Goal: Check status

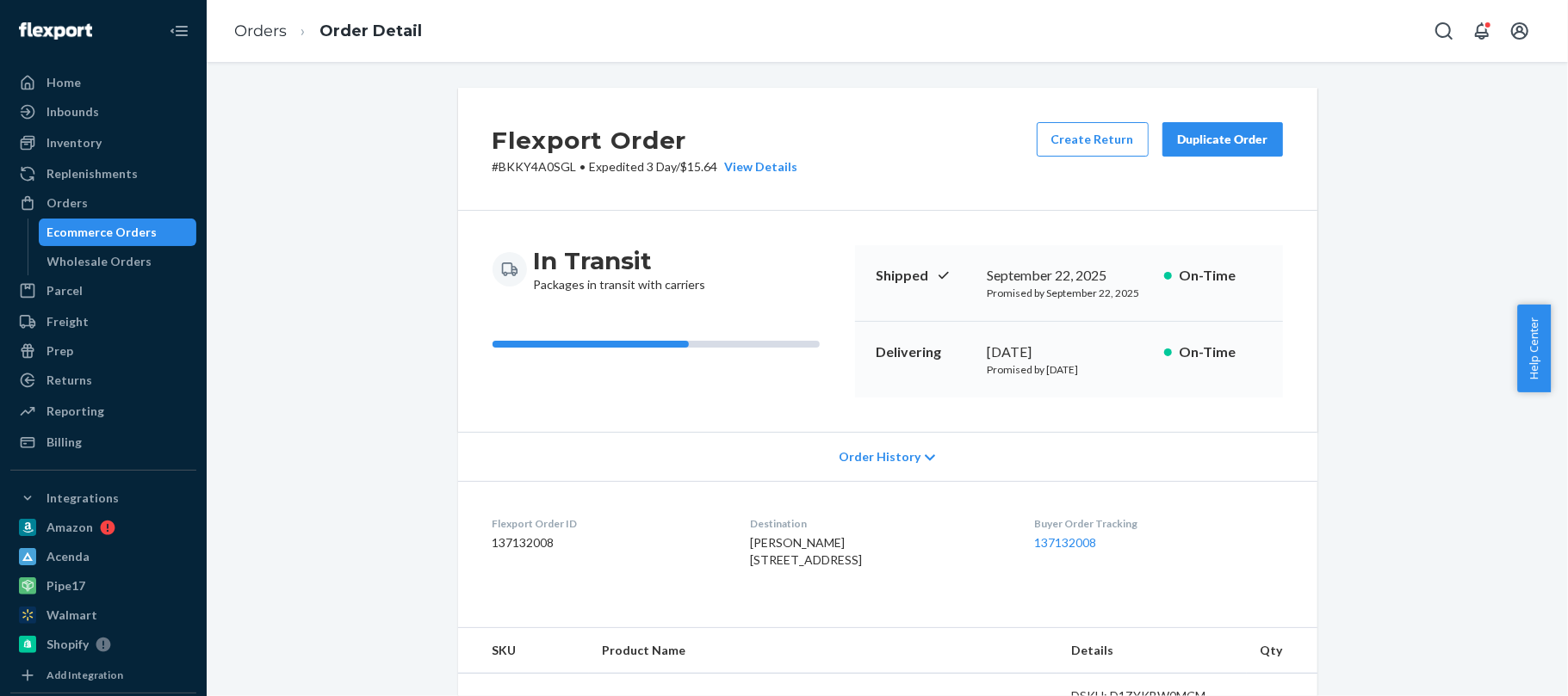
drag, startPoint x: 255, startPoint y: 39, endPoint x: 263, endPoint y: 46, distance: 10.6
click at [262, 38] on link "Orders" at bounding box center [260, 32] width 53 height 19
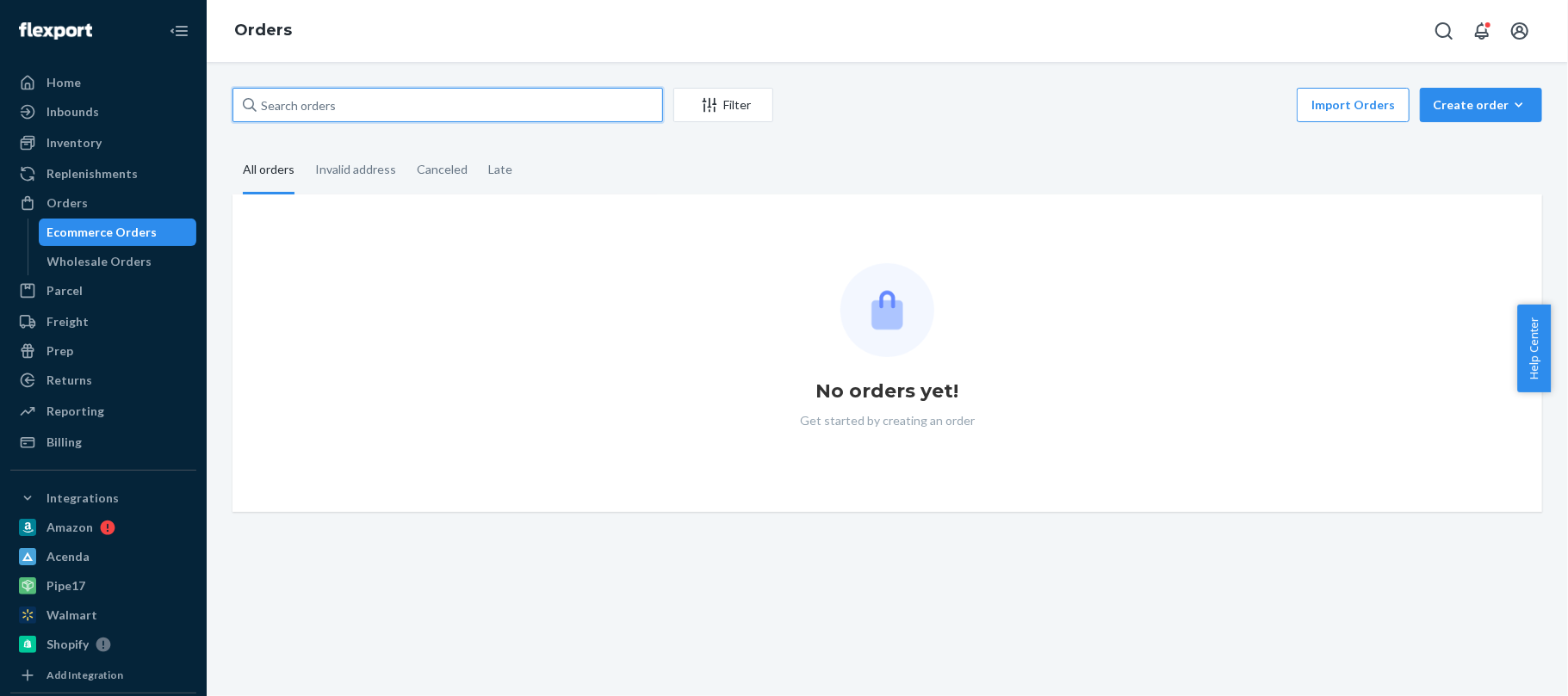
click at [363, 104] on input "text" at bounding box center [447, 105] width 431 height 34
paste input "137157421"
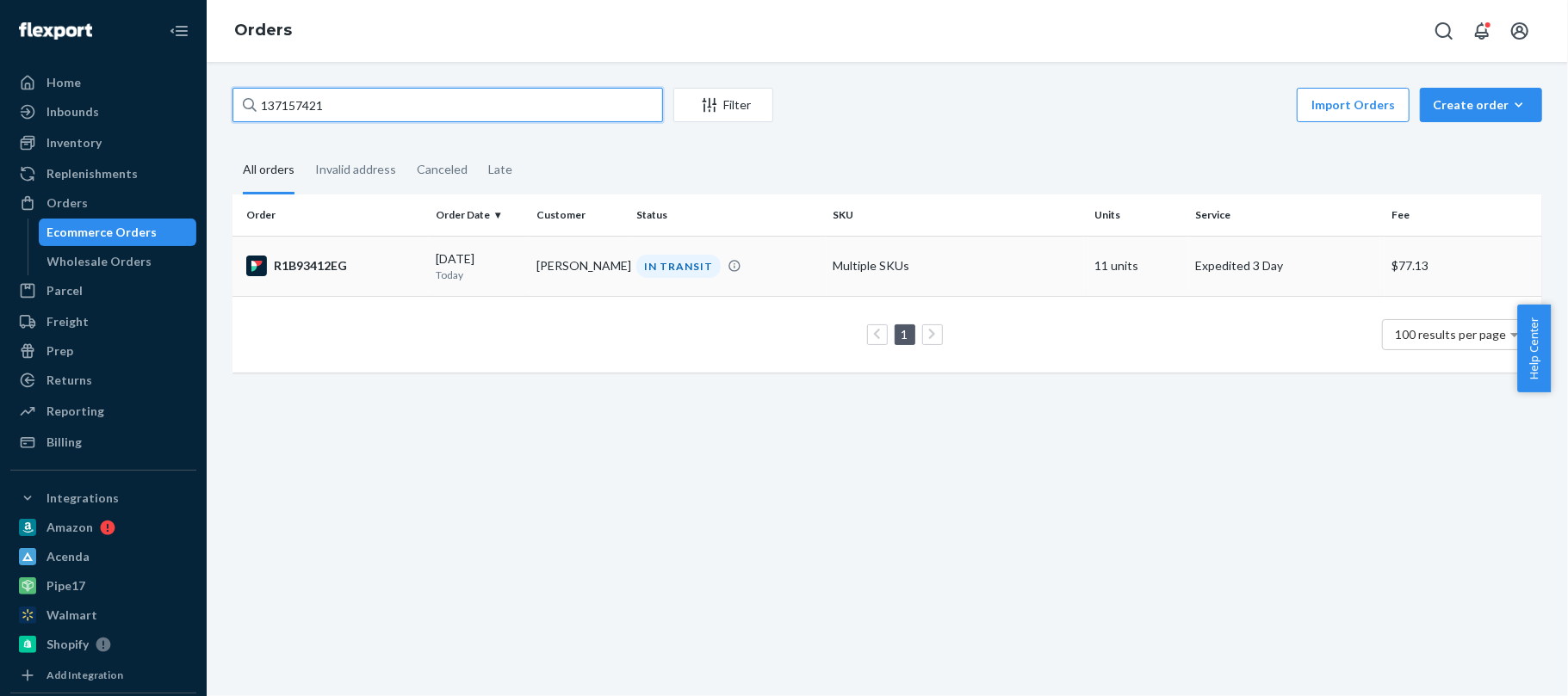
type input "137157421"
click at [318, 280] on td "R1B93412EG" at bounding box center [330, 265] width 197 height 60
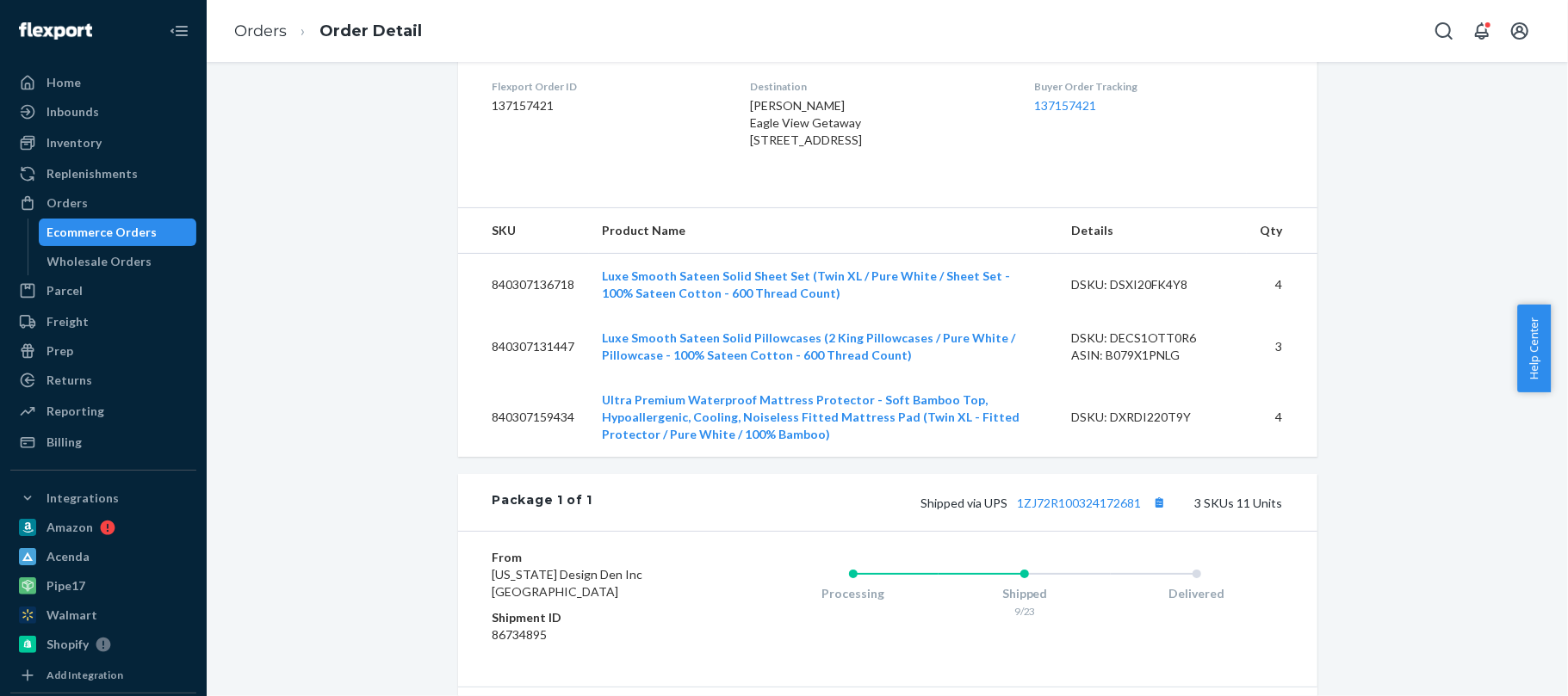
scroll to position [782, 0]
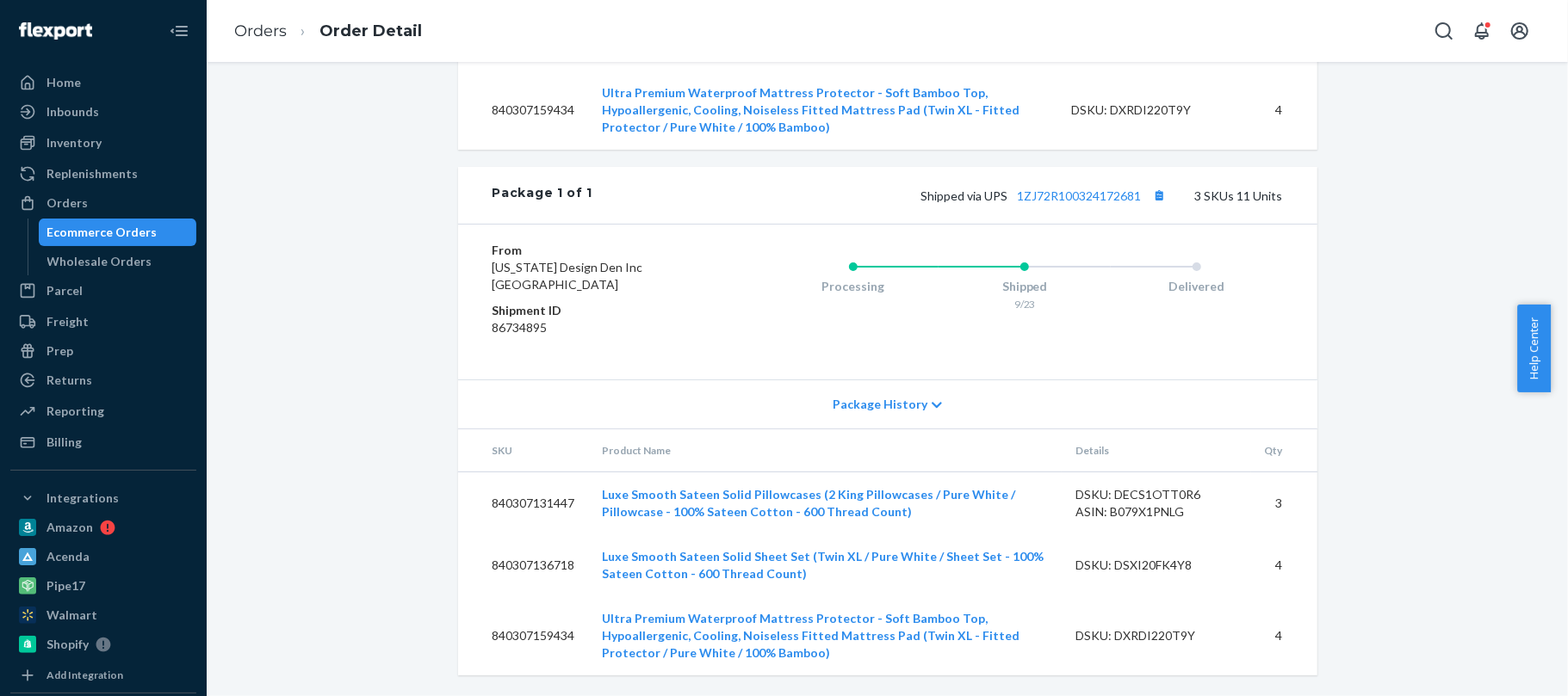
click at [507, 506] on td "840307131447" at bounding box center [523, 504] width 131 height 63
copy td "840307131447"
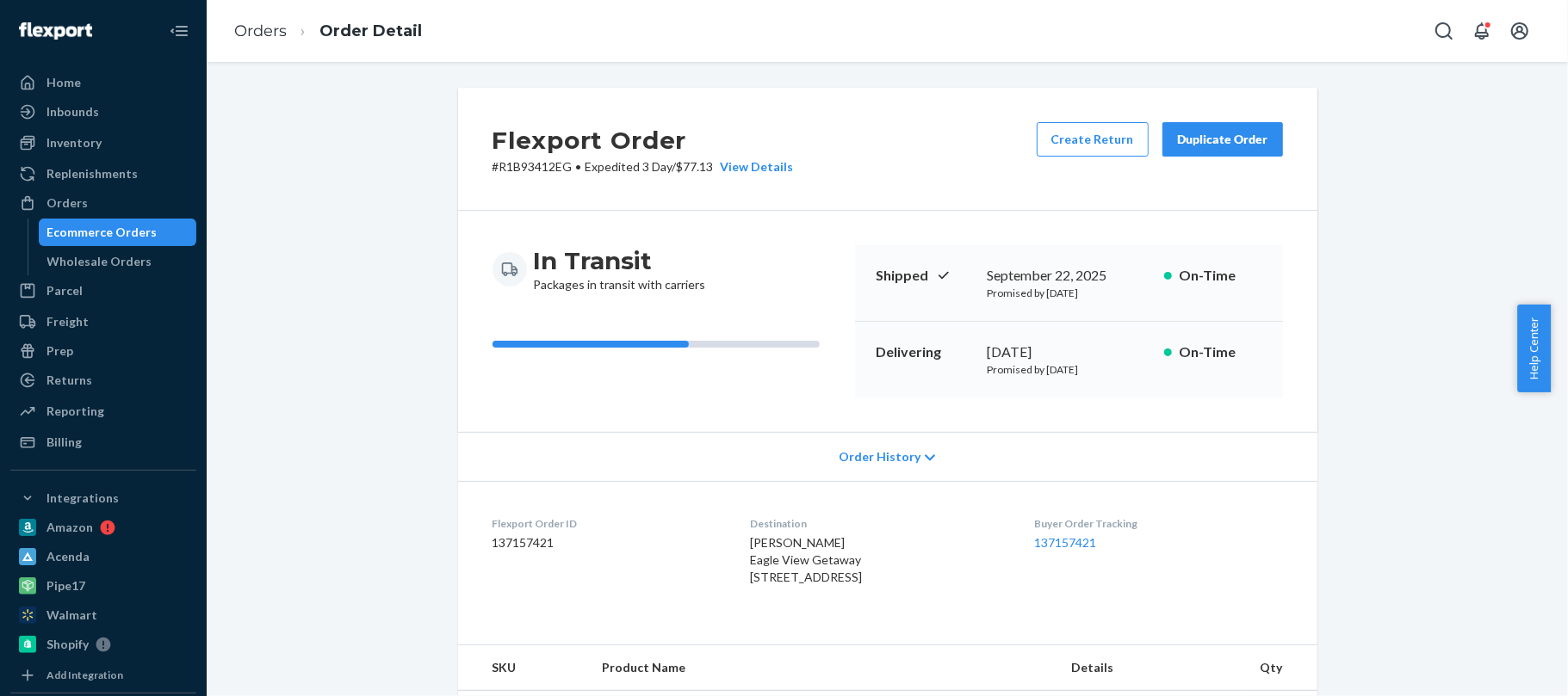
scroll to position [345, 0]
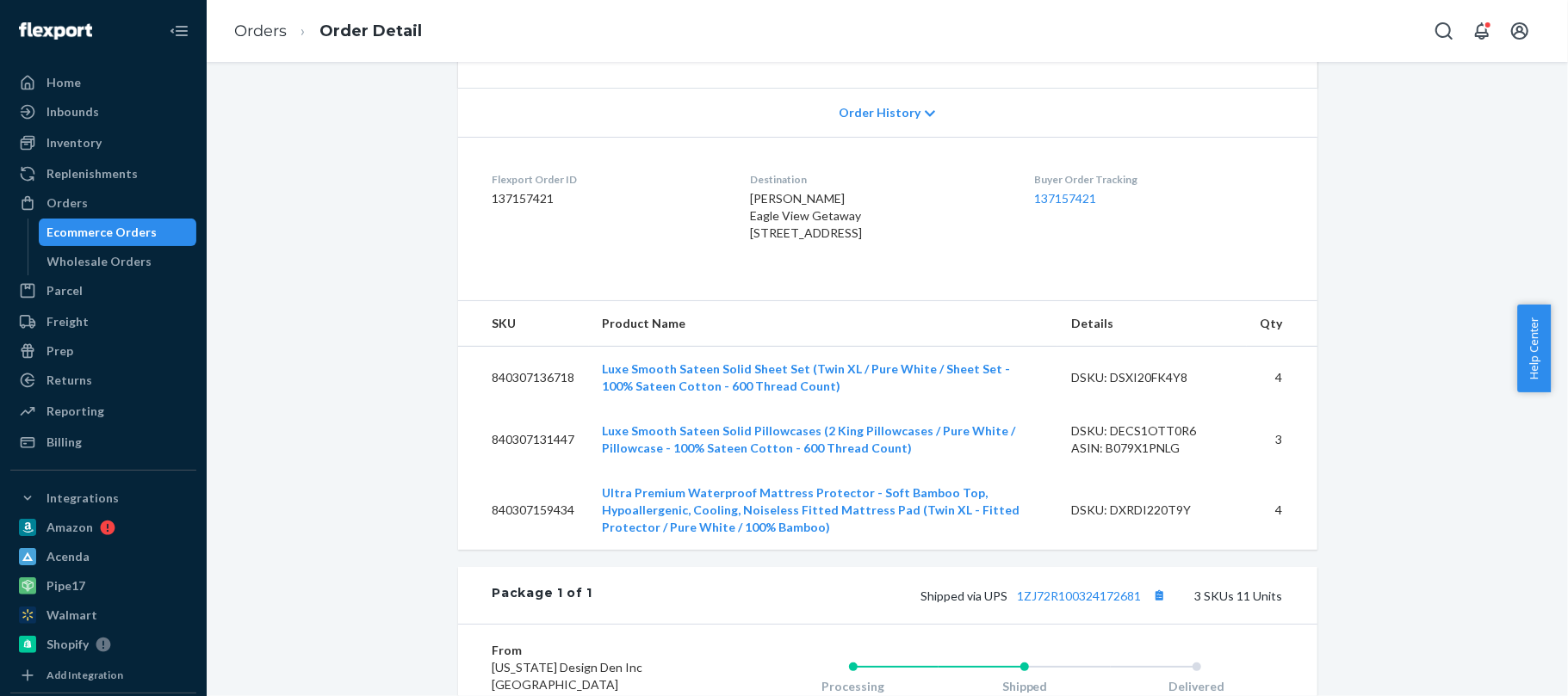
click at [1438, 205] on div "Flexport Order # R1B93412EG • Expedited 3 Day / $77.13 View Details Create Retu…" at bounding box center [887, 419] width 1335 height 1353
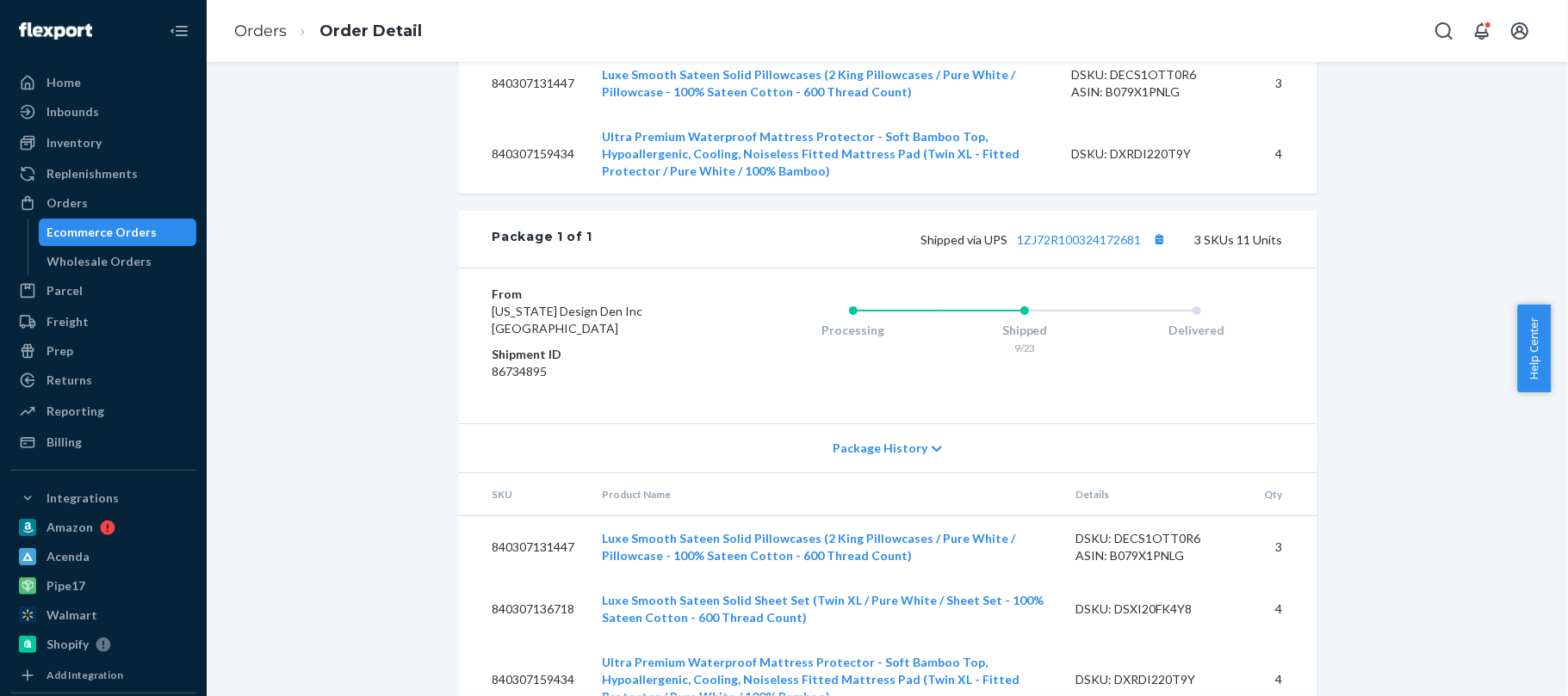
scroll to position [782, 0]
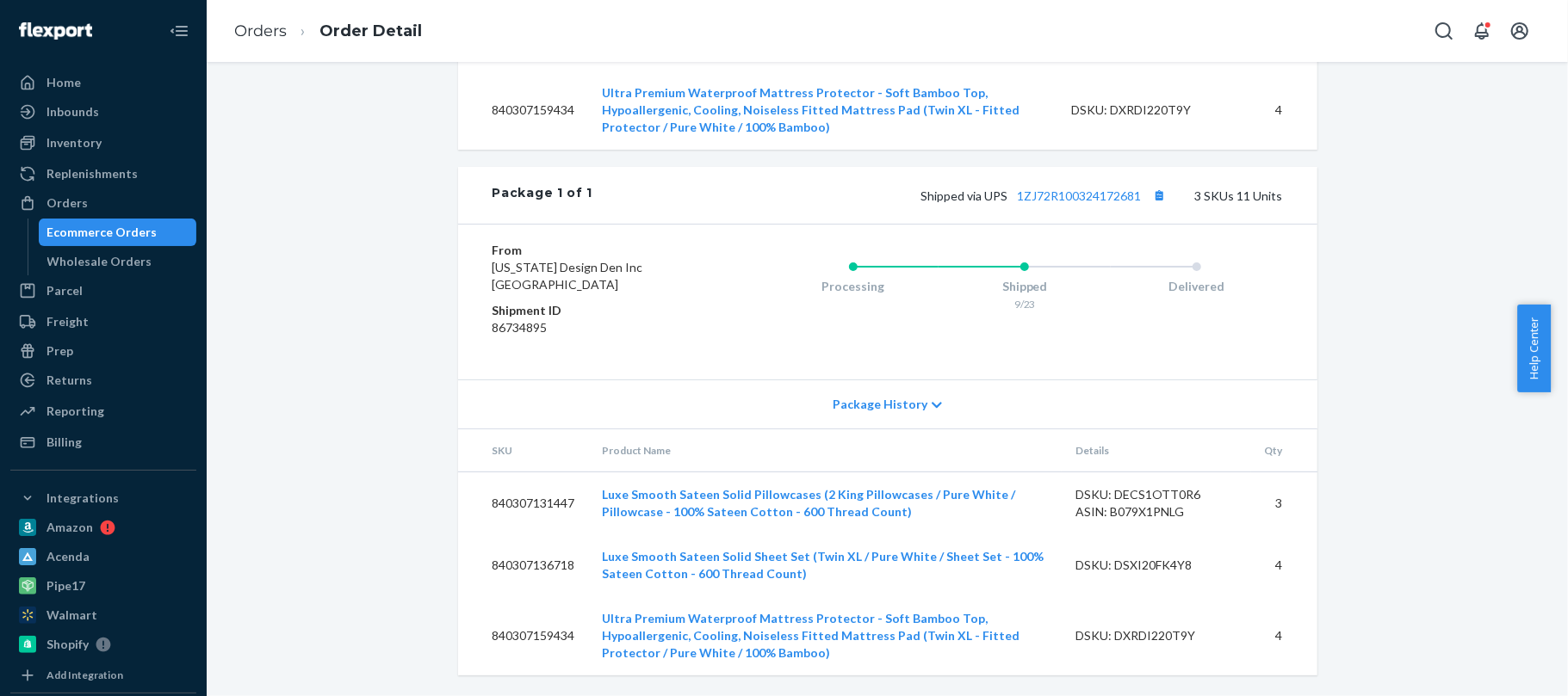
click at [506, 501] on td "840307131447" at bounding box center [523, 504] width 131 height 63
copy td "840307131447"
click at [266, 262] on div "Flexport Order # R1B93412EG • Expedited 3 Day / $77.13 View Details Create Retu…" at bounding box center [887, 19] width 1335 height 1353
click at [314, 348] on div "Flexport Order # R1B93412EG • Expedited 3 Day / $77.13 View Details Create Retu…" at bounding box center [887, 19] width 1335 height 1353
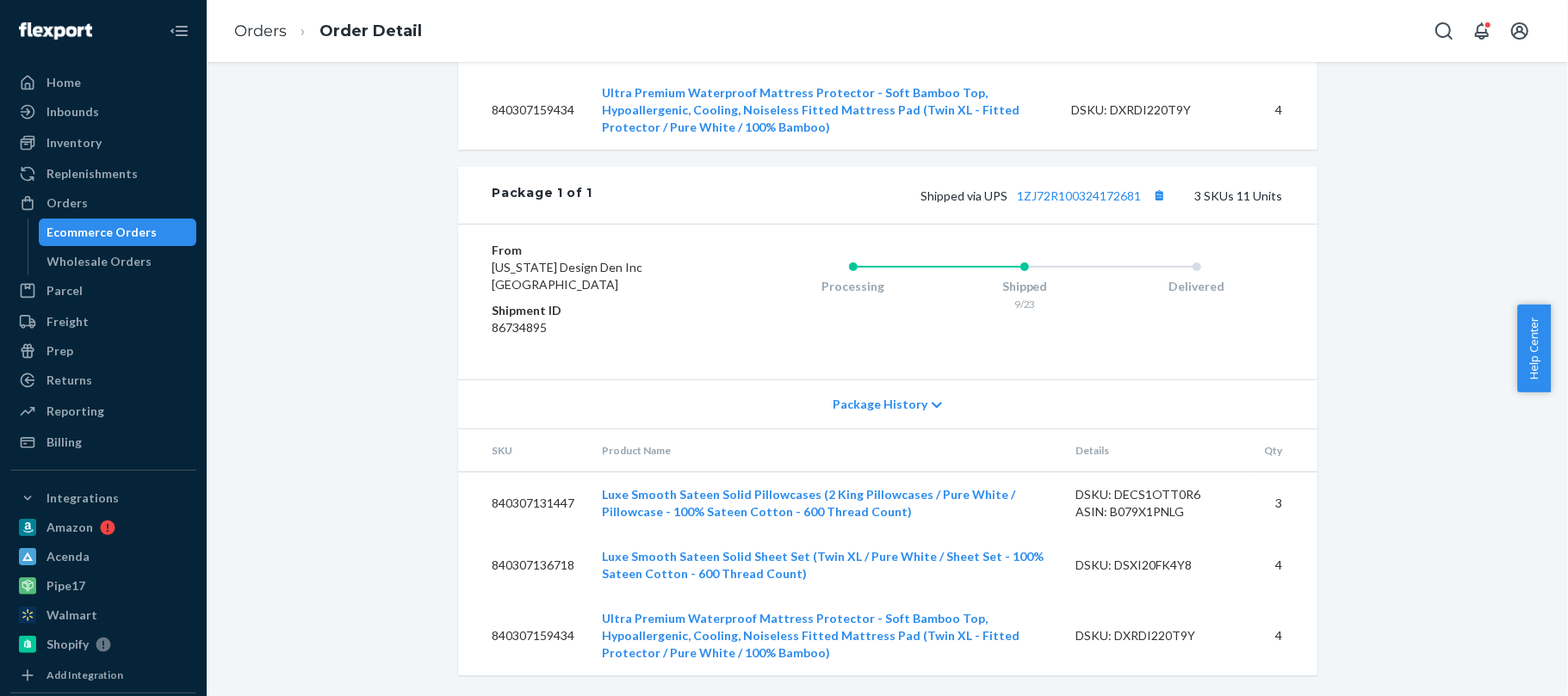
click at [328, 438] on div "Flexport Order # R1B93412EG • Expedited 3 Day / $77.13 View Details Create Retu…" at bounding box center [887, 19] width 1335 height 1353
click at [363, 298] on div "Flexport Order # R1B93412EG • Expedited 3 Day / $77.13 View Details Create Retu…" at bounding box center [887, 19] width 1335 height 1353
click at [310, 343] on div "Flexport Order # R1B93412EG • Expedited 3 Day / $77.13 View Details Create Retu…" at bounding box center [887, 19] width 1335 height 1353
click at [328, 346] on div "Flexport Order # R1B93412EG • Expedited 3 Day / $77.13 View Details Create Retu…" at bounding box center [887, 19] width 1335 height 1353
click at [322, 414] on div "Flexport Order # R1B93412EG • Expedited 3 Day / $77.13 View Details Create Retu…" at bounding box center [887, 19] width 1335 height 1353
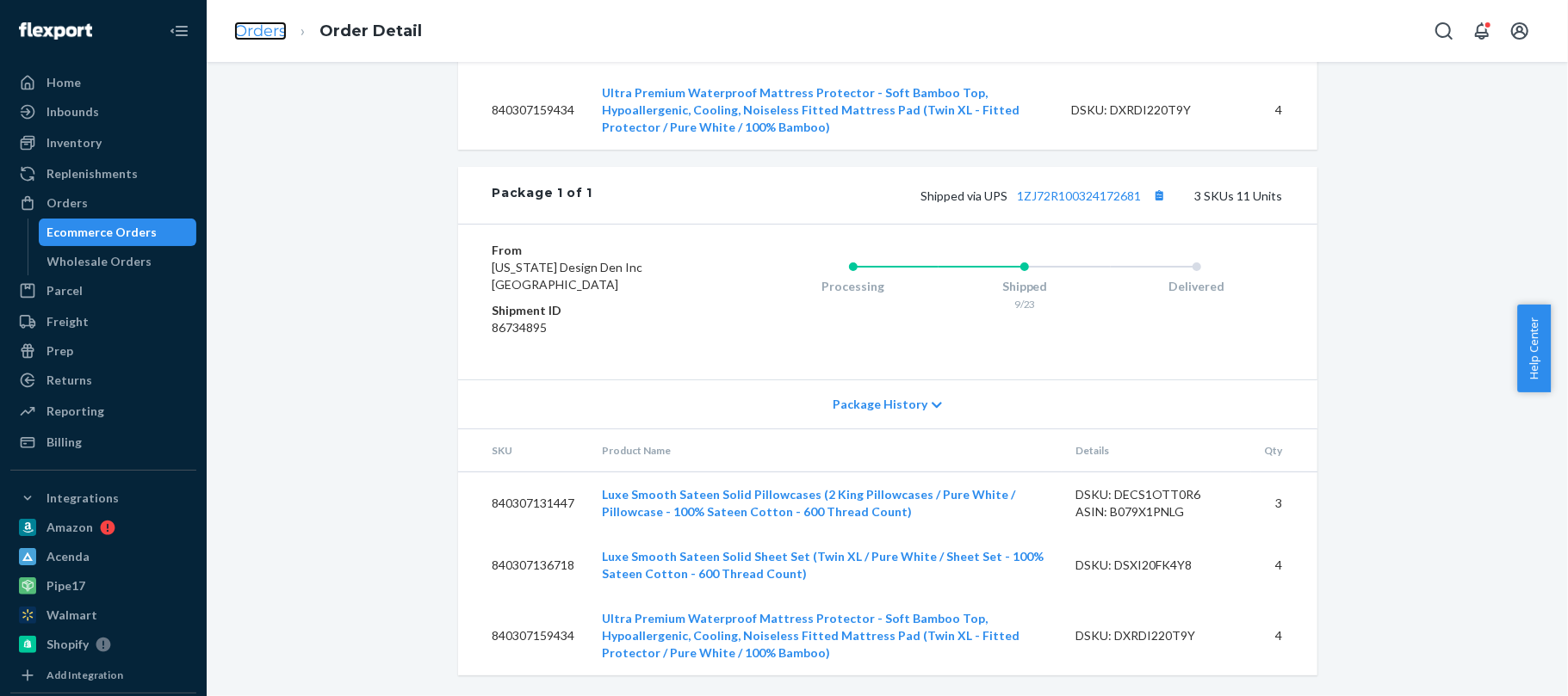
click at [258, 28] on link "Orders" at bounding box center [260, 32] width 53 height 19
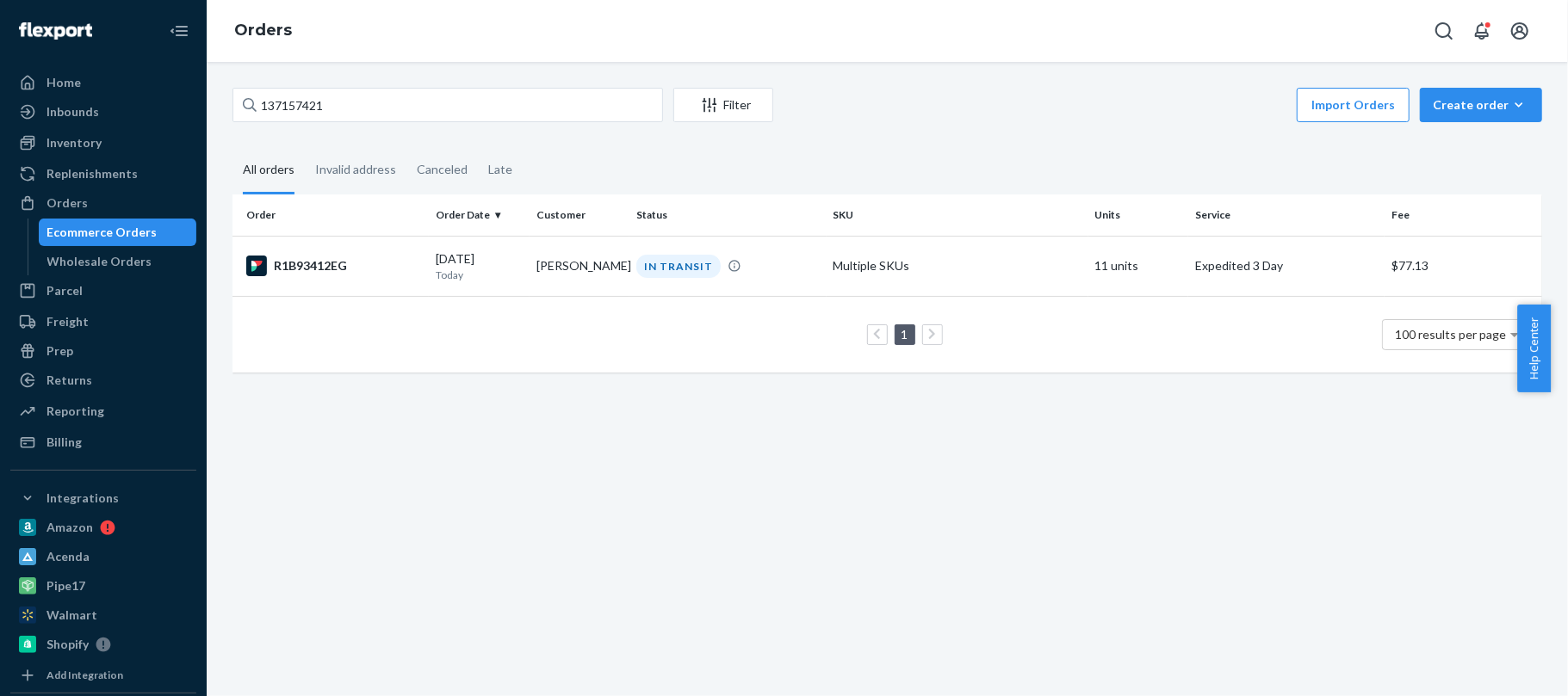
click at [815, 126] on div "Import Orders Create order Ecommerce order Removal order" at bounding box center [1163, 107] width 758 height 39
click at [456, 449] on div "137157421 Filter Import Orders Create order Ecommerce order Removal order All o…" at bounding box center [887, 379] width 1362 height 635
click at [367, 451] on div "137157421 Filter Import Orders Create order Ecommerce order Removal order All o…" at bounding box center [887, 379] width 1362 height 635
click at [338, 112] on input "137157421" at bounding box center [447, 105] width 431 height 34
paste input "#H1J-Z6AILE"
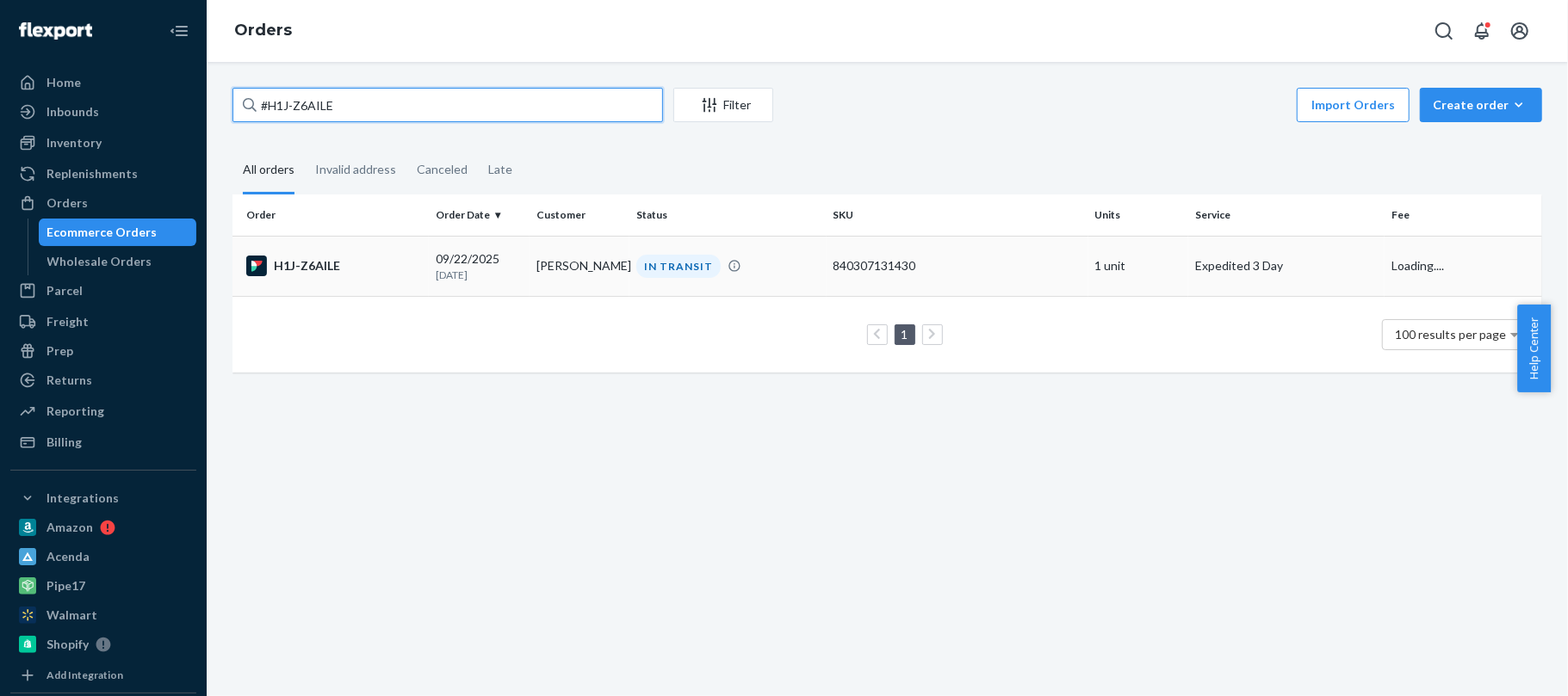
type input "#H1J-Z6AILE"
click at [456, 281] on p "[DATE]" at bounding box center [478, 274] width 87 height 14
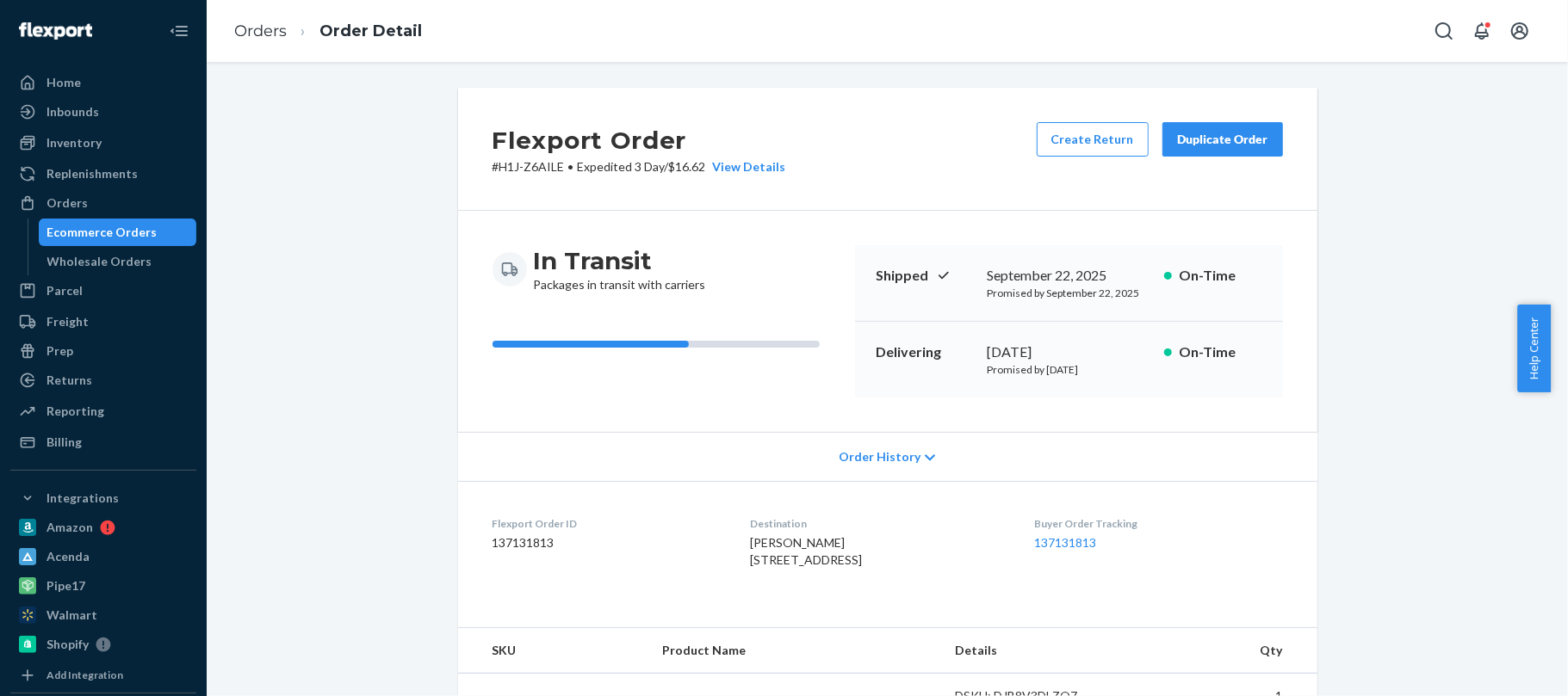
scroll to position [448, 0]
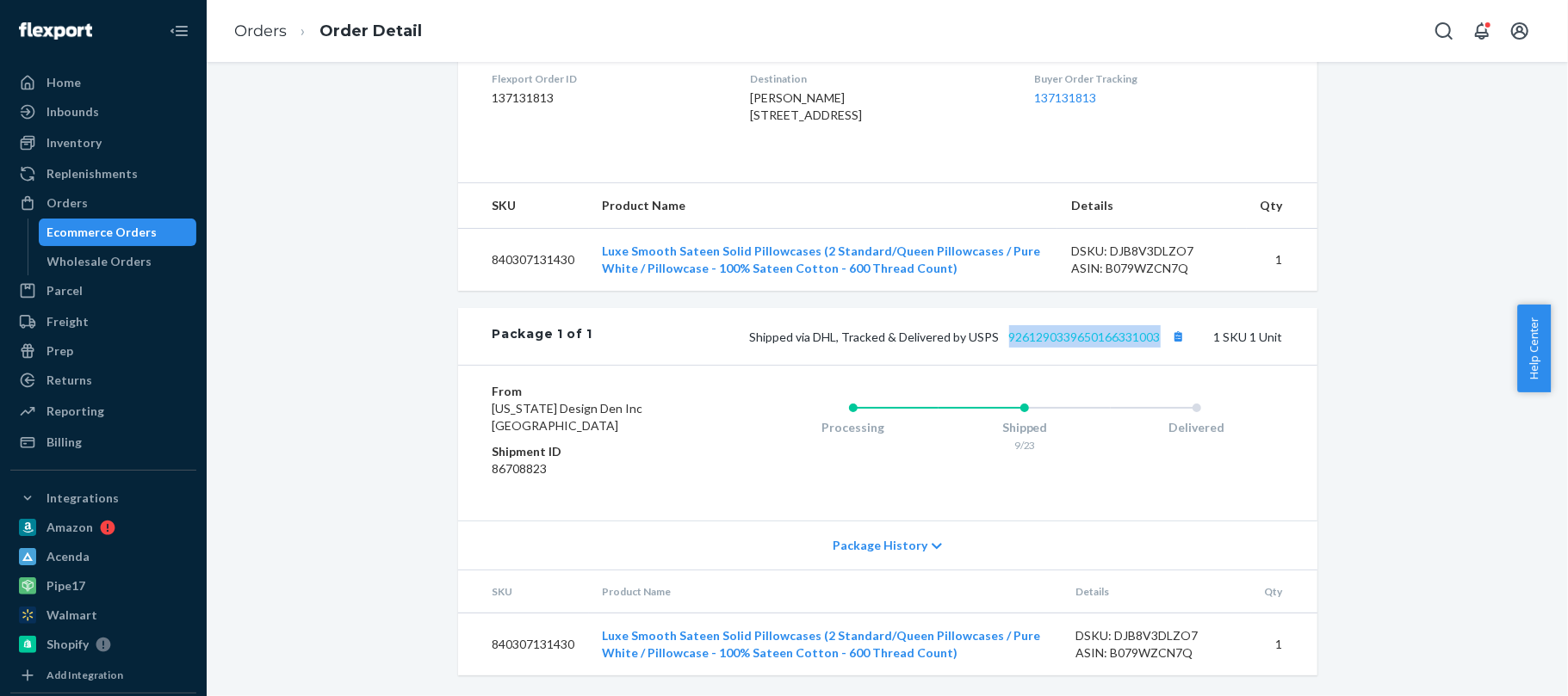
drag, startPoint x: 1155, startPoint y: 372, endPoint x: 1001, endPoint y: 369, distance: 154.0
click at [1001, 345] on span "Shipped via DHL, Tracked & Delivered by USPS 9261290339650166331003" at bounding box center [969, 336] width 440 height 14
copy link "9261290339650166331003"
click at [253, 30] on link "Orders" at bounding box center [260, 32] width 53 height 19
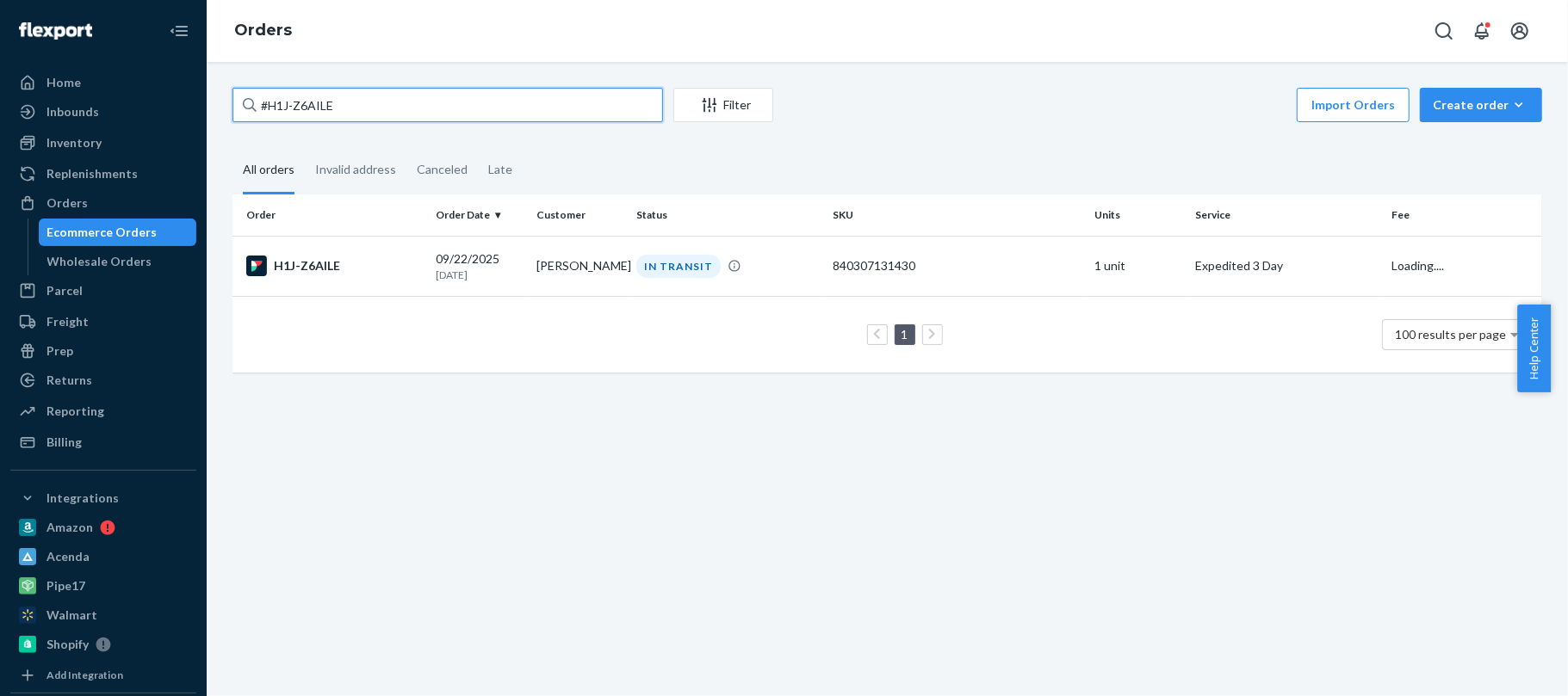
click at [381, 88] on input "#H1J-Z6AILE" at bounding box center [447, 105] width 431 height 34
paste input "BKKY4A0SGL"
type input "#BKKY4A0SGL"
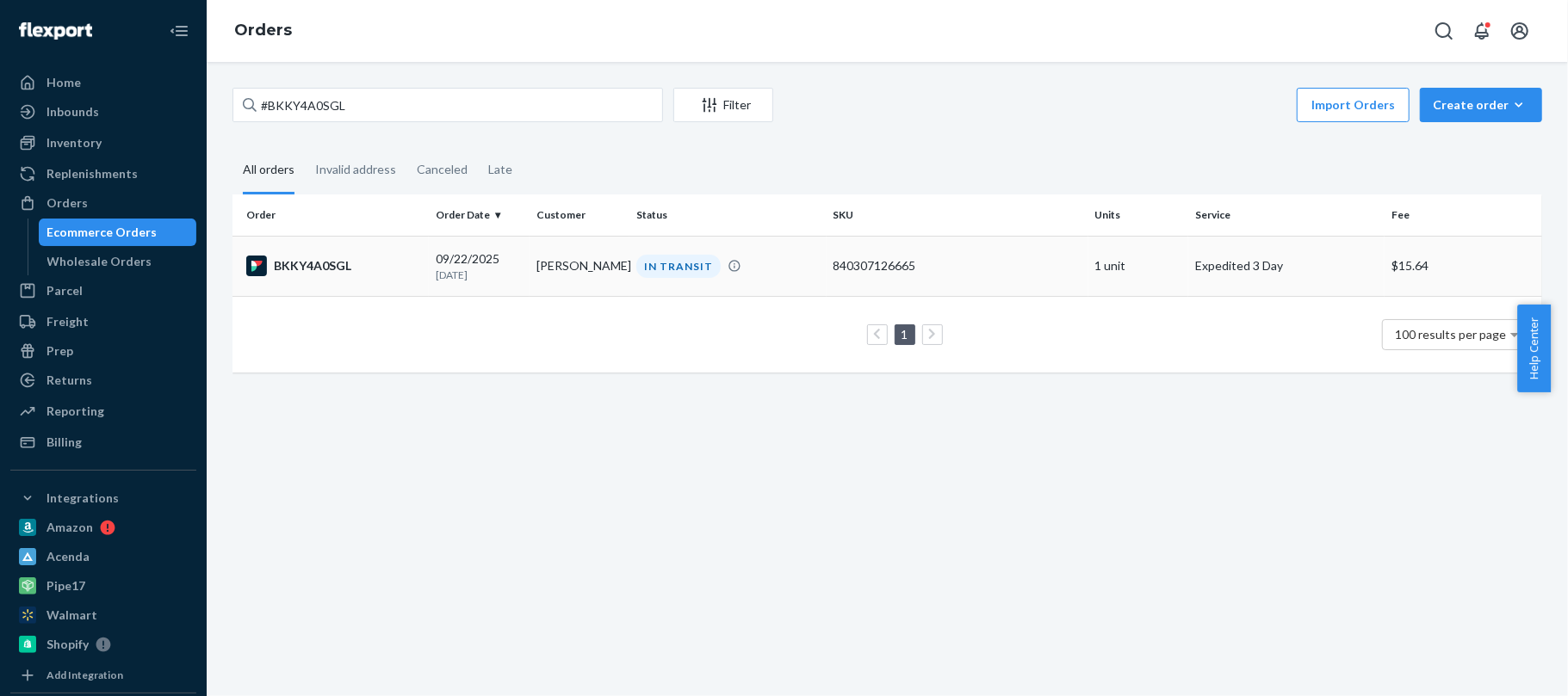
click at [301, 256] on div "BKKY4A0SGL" at bounding box center [334, 266] width 176 height 21
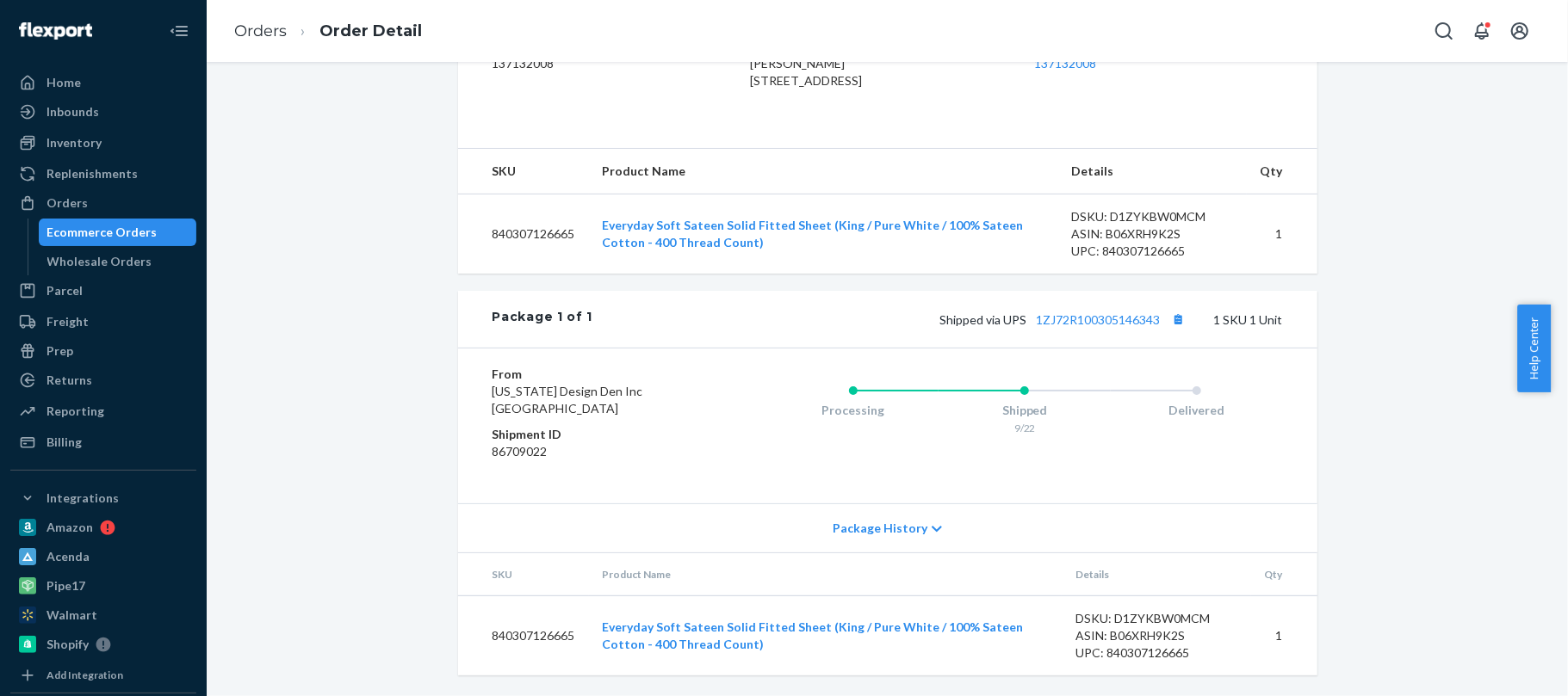
scroll to position [517, 0]
drag, startPoint x: 1155, startPoint y: 321, endPoint x: 1028, endPoint y: 307, distance: 127.8
click at [1028, 308] on div "Shipped via UPS 1ZJ72R100305146343 1 SKU 1 Unit" at bounding box center [937, 319] width 689 height 22
copy link "1ZJ72R100305146343"
